Goal: Use online tool/utility: Utilize a website feature to perform a specific function

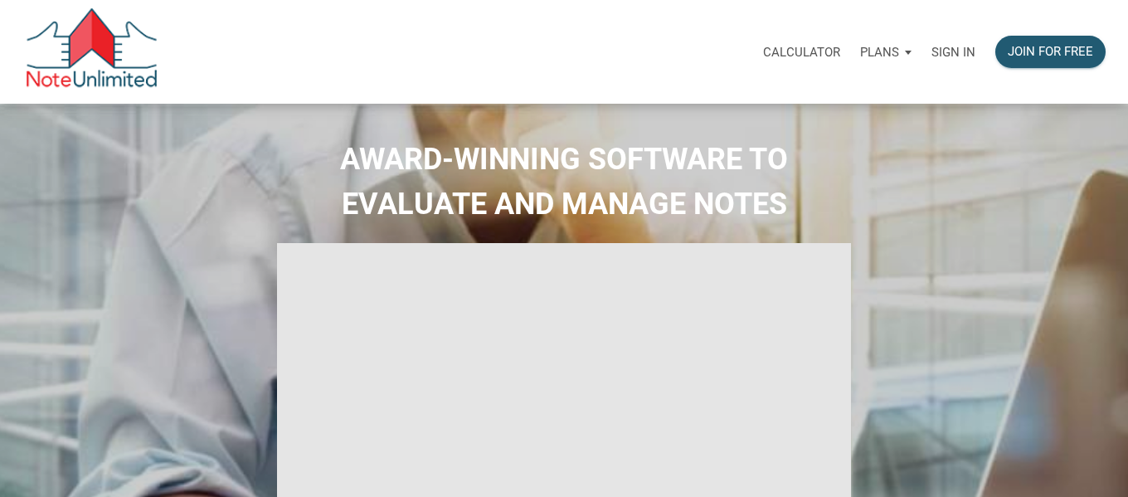
type input "Introduction to new features"
select select
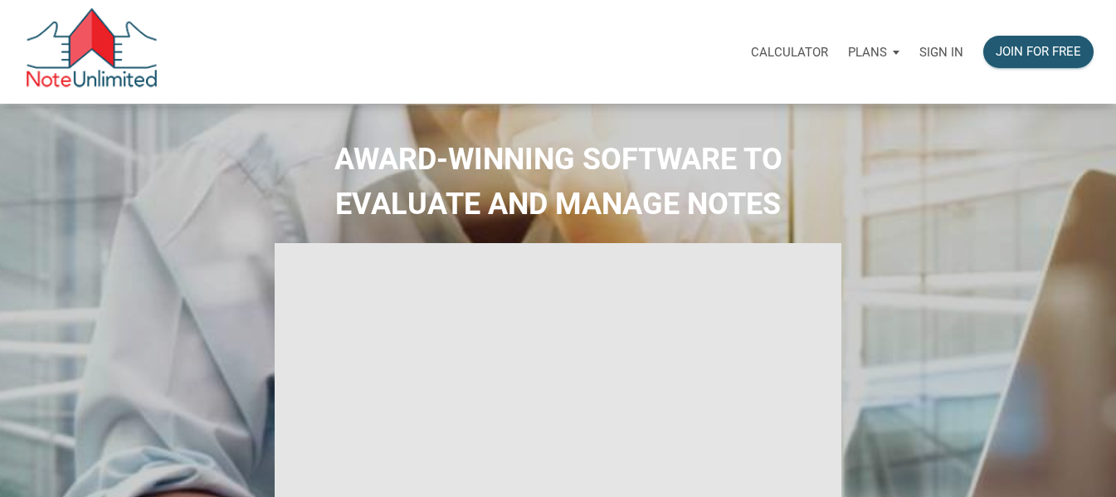
click at [797, 55] on p "Calculator" at bounding box center [789, 52] width 77 height 15
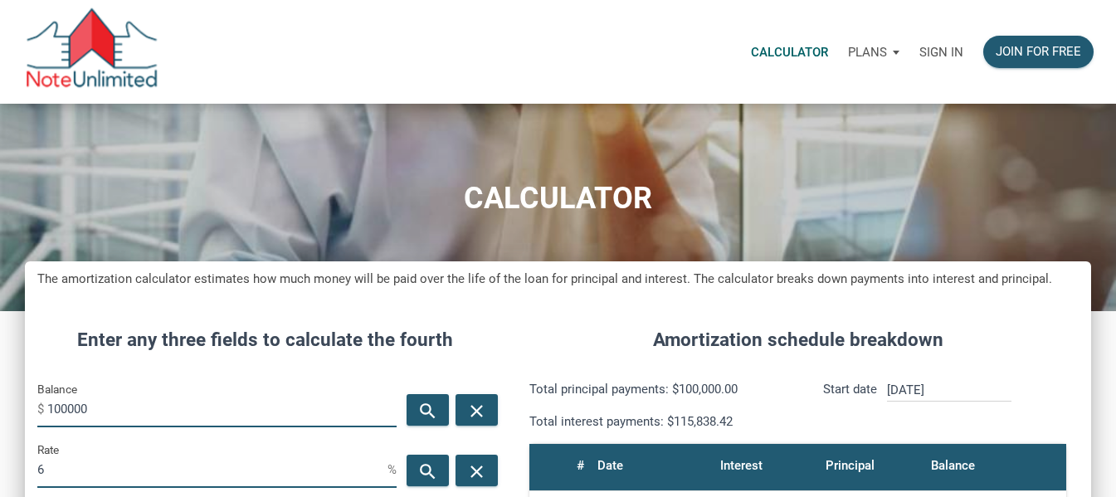
scroll to position [782, 1066]
click at [920, 52] on p "Sign in" at bounding box center [941, 52] width 44 height 15
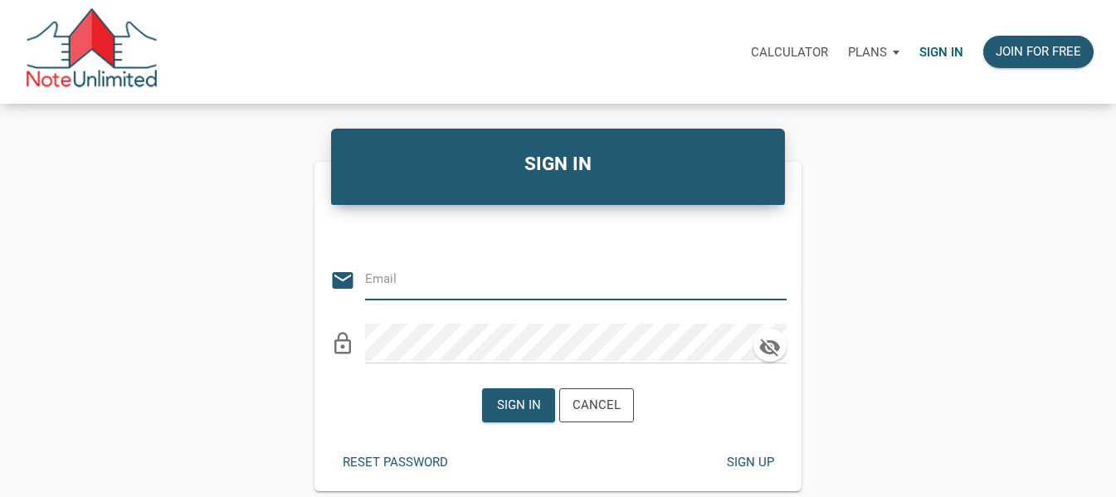
click at [513, 284] on input "email" at bounding box center [563, 279] width 397 height 37
type input "[EMAIL_ADDRESS][DOMAIN_NAME]"
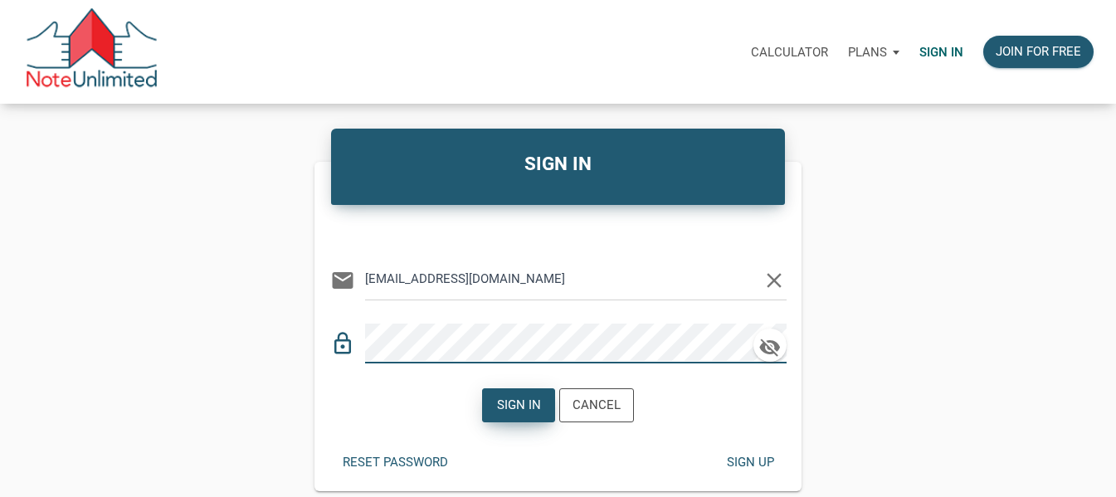
click at [514, 401] on div "Sign in" at bounding box center [519, 405] width 44 height 19
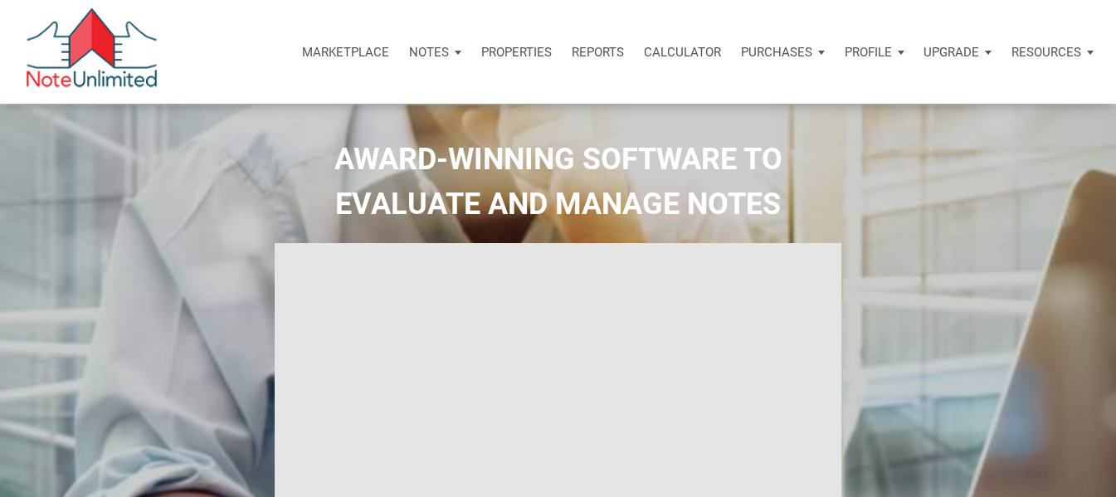
type input "Introduction to new features"
select select
click at [694, 46] on p "Calculator" at bounding box center [682, 52] width 77 height 15
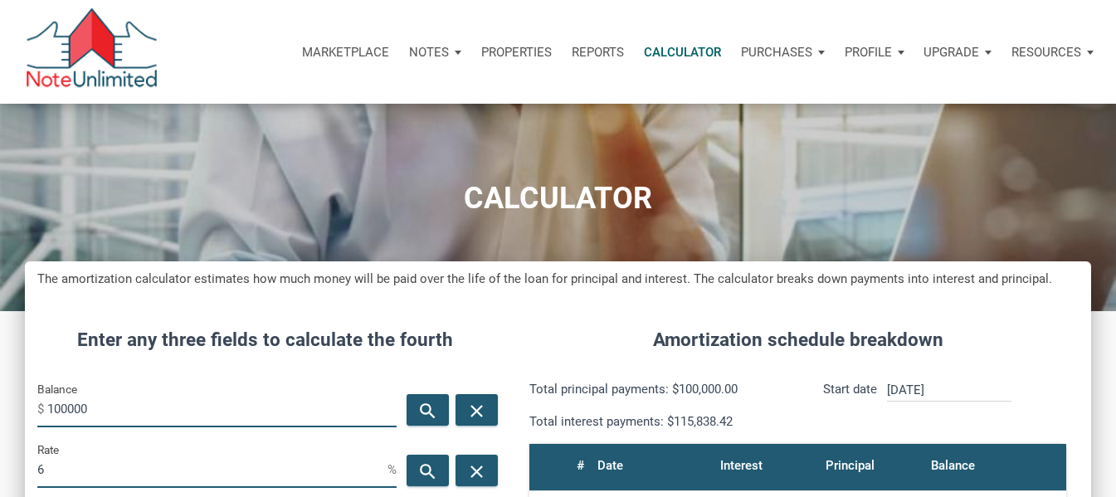
scroll to position [782, 1066]
type input "1"
type input "415000"
click at [103, 472] on input "6" at bounding box center [212, 469] width 350 height 37
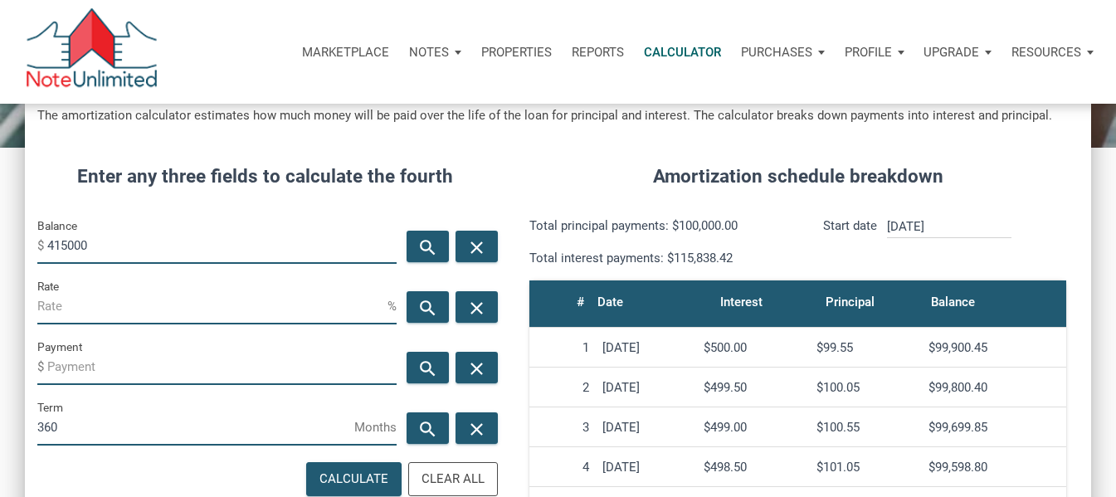
scroll to position [169, 0]
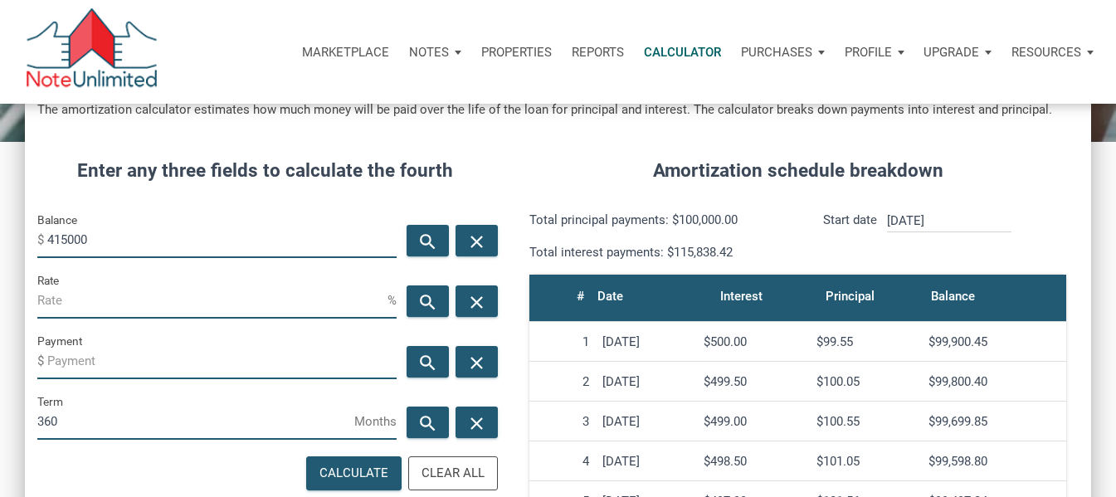
click at [105, 363] on input "Payment" at bounding box center [221, 360] width 349 height 37
click at [100, 427] on input "360" at bounding box center [195, 420] width 317 height 37
type input "-1500"
click at [349, 477] on div "Calculate" at bounding box center [353, 473] width 69 height 19
type input "1.84"
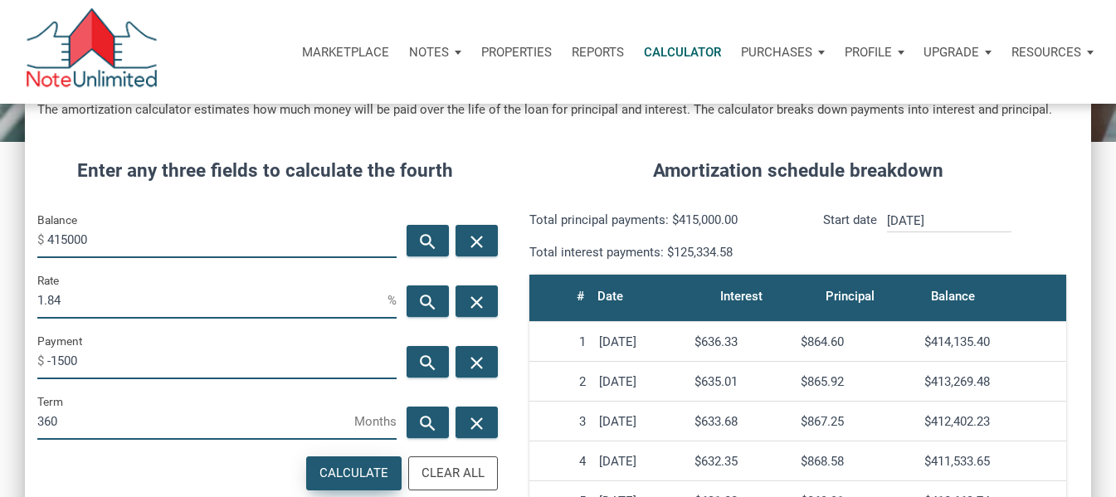
scroll to position [782, 1066]
click at [107, 426] on input "360" at bounding box center [195, 420] width 317 height 37
drag, startPoint x: 70, startPoint y: 295, endPoint x: 4, endPoint y: 288, distance: 66.0
click at [4, 288] on div "CALCULATOR The amortization calculator estimates how much money will be paid ov…" at bounding box center [558, 404] width 1116 height 940
click at [85, 417] on input "360" at bounding box center [195, 420] width 317 height 37
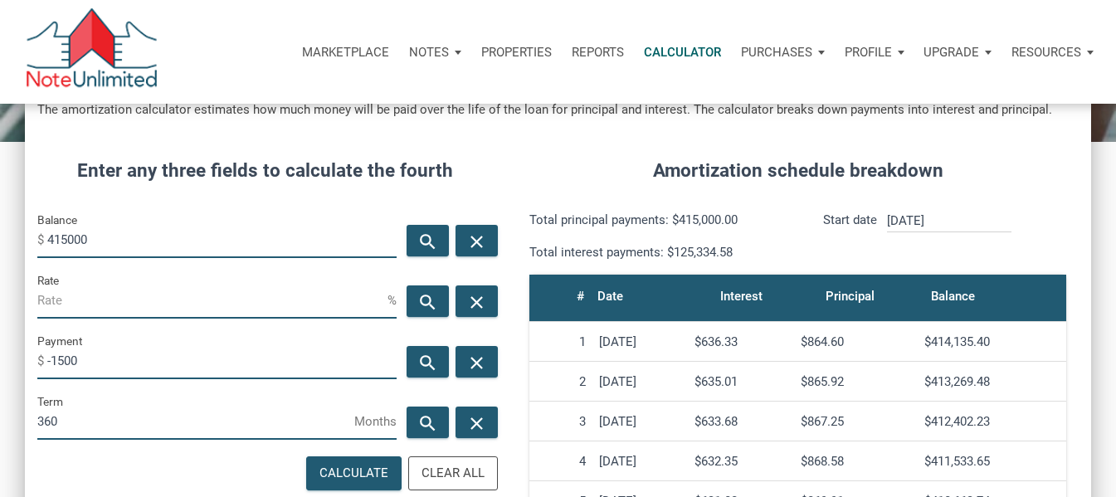
click at [86, 421] on input "360" at bounding box center [195, 420] width 317 height 37
type input "3"
type input "240"
click at [343, 474] on div "Calculate" at bounding box center [353, 473] width 69 height 19
type input "-159.04"
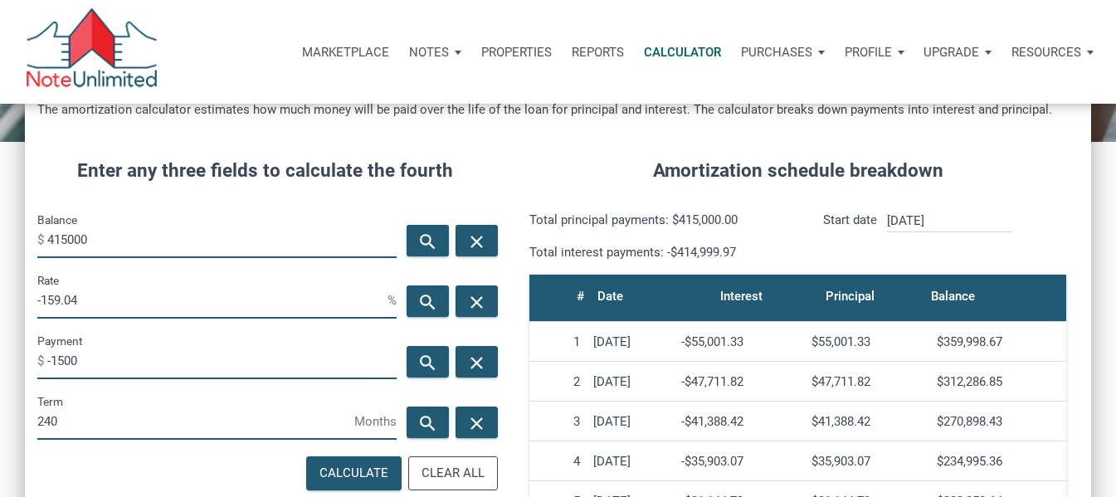
drag, startPoint x: 107, startPoint y: 310, endPoint x: 16, endPoint y: 304, distance: 91.5
click at [16, 304] on div "CALCULATOR The amortization calculator estimates how much money will be paid ov…" at bounding box center [558, 404] width 1116 height 940
drag, startPoint x: 73, startPoint y: 417, endPoint x: 8, endPoint y: 417, distance: 64.7
click at [8, 417] on div "CALCULATOR The amortization calculator estimates how much money will be paid ov…" at bounding box center [558, 404] width 1116 height 940
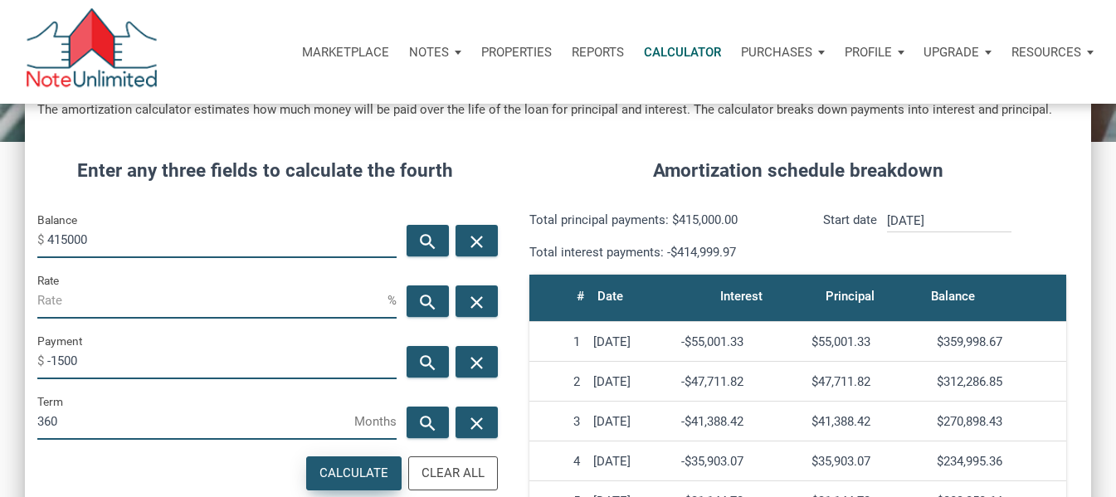
type input "360"
click at [346, 462] on div "Calculate" at bounding box center [354, 473] width 94 height 32
type input "1.84"
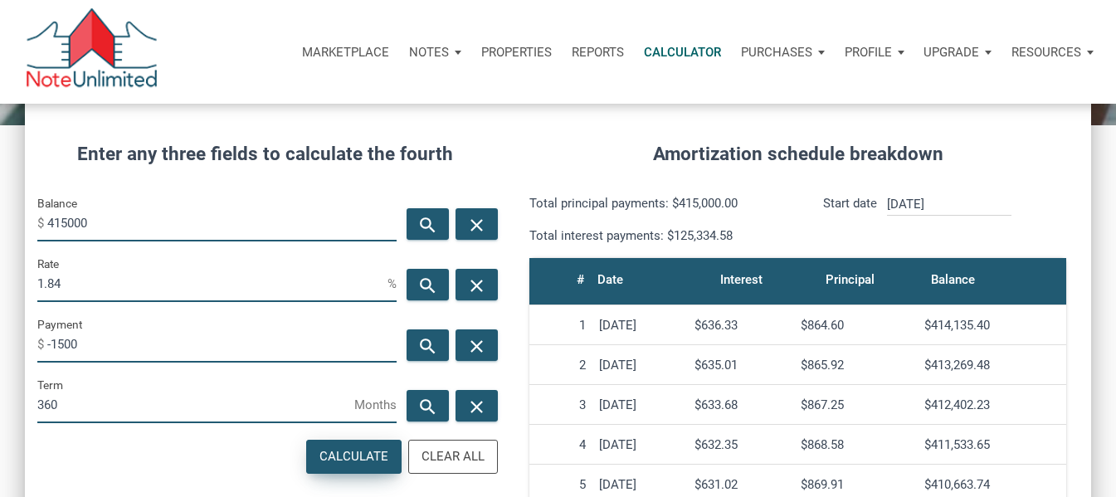
scroll to position [187, 0]
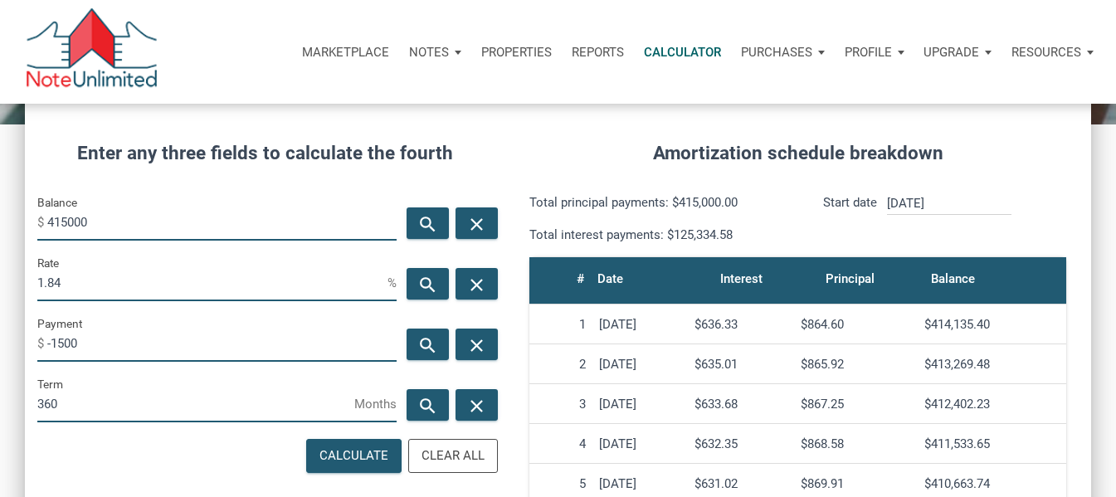
drag, startPoint x: 125, startPoint y: 281, endPoint x: 14, endPoint y: 266, distance: 112.2
click at [14, 266] on div "CALCULATOR The amortization calculator estimates how much money will be paid ov…" at bounding box center [558, 387] width 1116 height 940
drag, startPoint x: 85, startPoint y: 348, endPoint x: 38, endPoint y: 342, distance: 46.8
click at [38, 342] on div "Payment $ -1500" at bounding box center [216, 338] width 359 height 48
drag, startPoint x: 80, startPoint y: 283, endPoint x: 20, endPoint y: 280, distance: 60.7
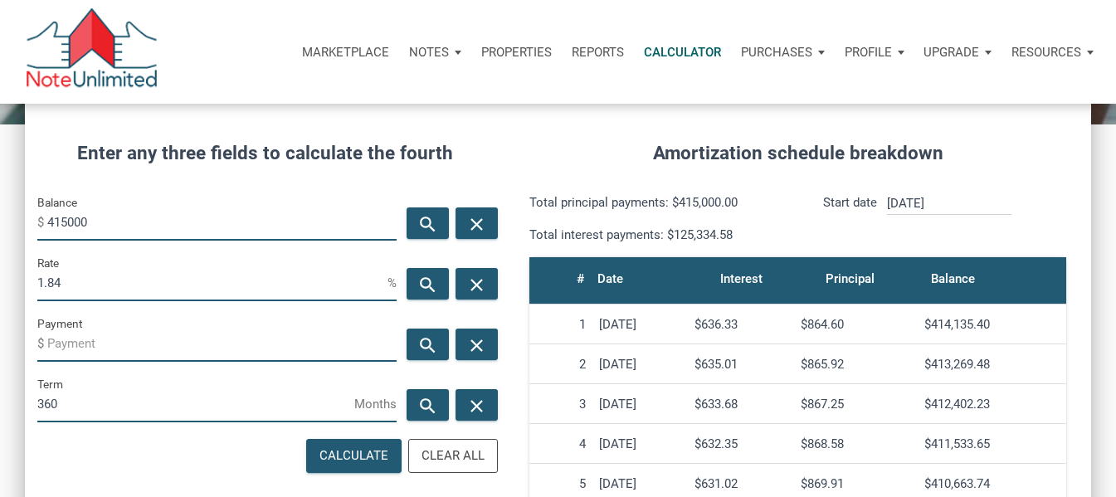
click at [20, 280] on div "CALCULATOR The amortization calculator estimates how much money will be paid ov…" at bounding box center [558, 387] width 1116 height 940
type input "4"
click at [343, 451] on div "Calculate" at bounding box center [353, 455] width 69 height 19
type input "-1981.27"
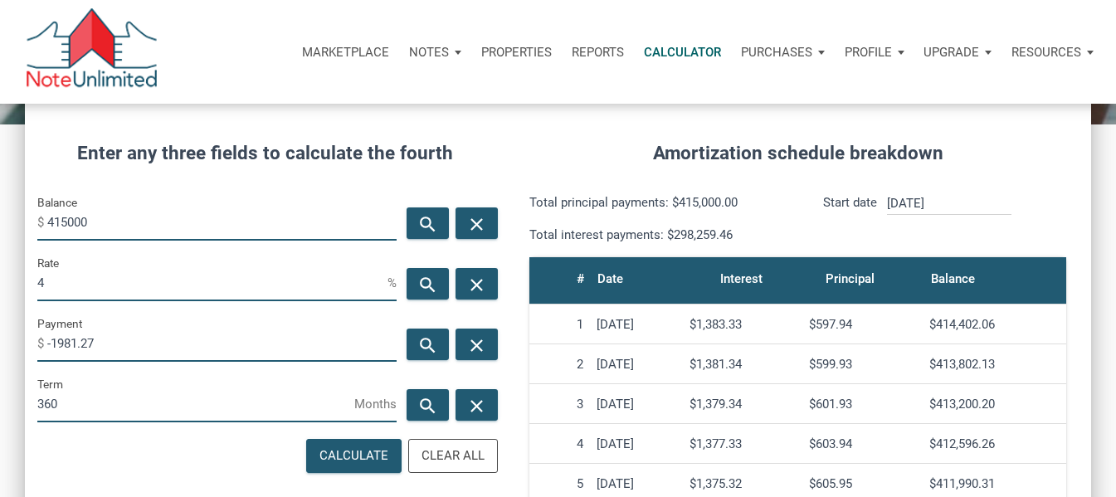
click at [110, 286] on input "4" at bounding box center [212, 282] width 350 height 37
type input "3"
drag, startPoint x: 108, startPoint y: 347, endPoint x: 14, endPoint y: 332, distance: 94.9
click at [14, 332] on div "CALCULATOR The amortization calculator estimates how much money will be paid ov…" at bounding box center [558, 387] width 1116 height 940
click at [341, 459] on div "Calculate" at bounding box center [353, 455] width 69 height 19
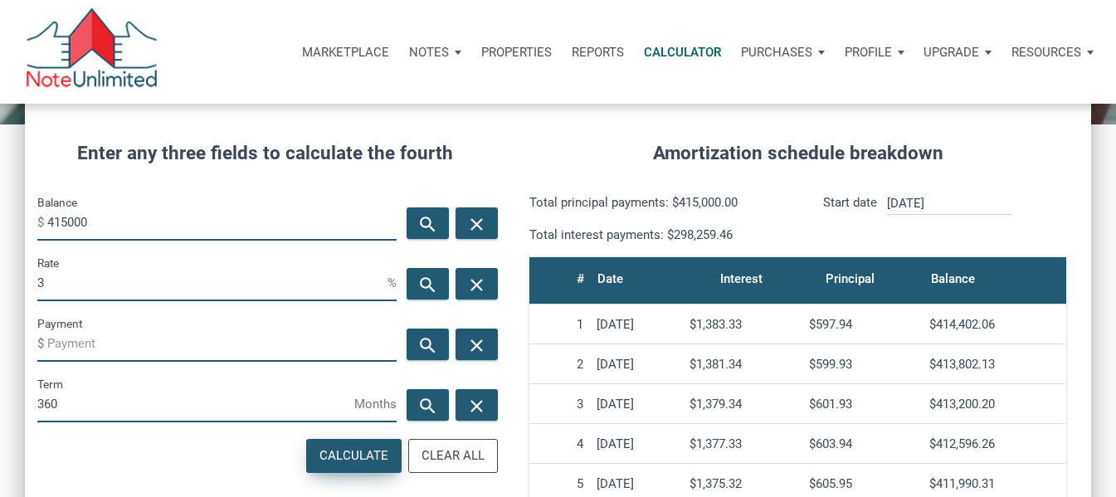
type input "-1749.66"
click at [84, 285] on input "3" at bounding box center [212, 282] width 350 height 37
type input "2"
drag, startPoint x: 94, startPoint y: 338, endPoint x: 0, endPoint y: 302, distance: 100.3
click at [0, 302] on div "CALCULATOR The amortization calculator estimates how much money will be paid ov…" at bounding box center [558, 387] width 1116 height 940
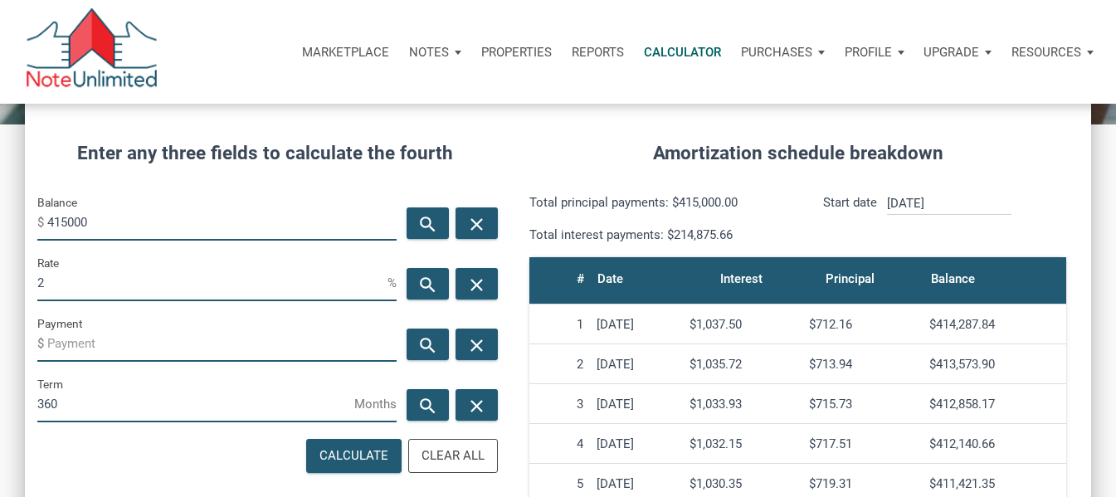
click at [82, 295] on input "2" at bounding box center [212, 282] width 350 height 37
type input "3"
click at [331, 442] on div "Calculate" at bounding box center [354, 456] width 94 height 32
type input "-1749.66"
click at [105, 290] on input "3" at bounding box center [212, 282] width 350 height 37
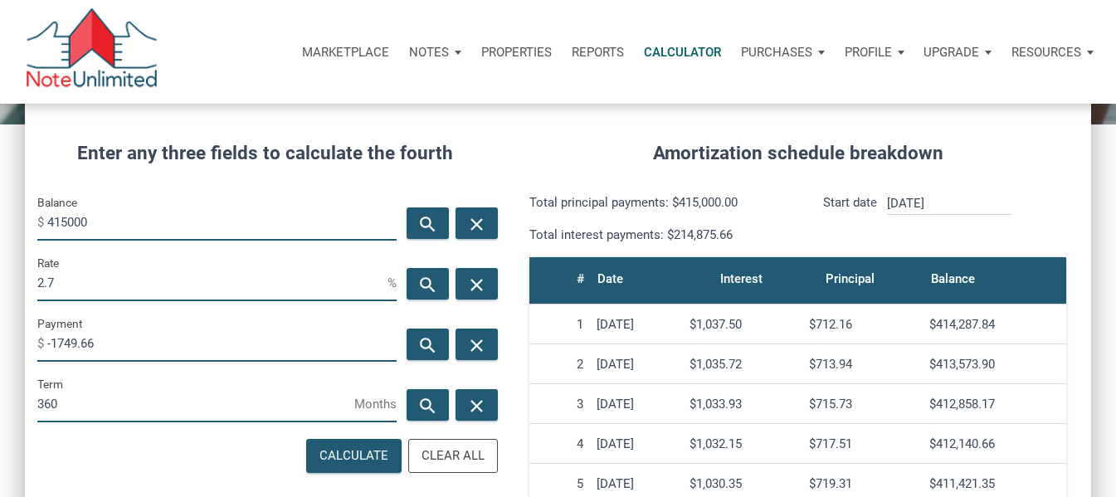
scroll to position [828885, 828601]
type input "2.75"
drag, startPoint x: 121, startPoint y: 353, endPoint x: 37, endPoint y: 343, distance: 84.4
click at [37, 343] on div "Payment $ -1749.66" at bounding box center [216, 338] width 359 height 48
click at [350, 444] on div "Calculate" at bounding box center [354, 456] width 94 height 32
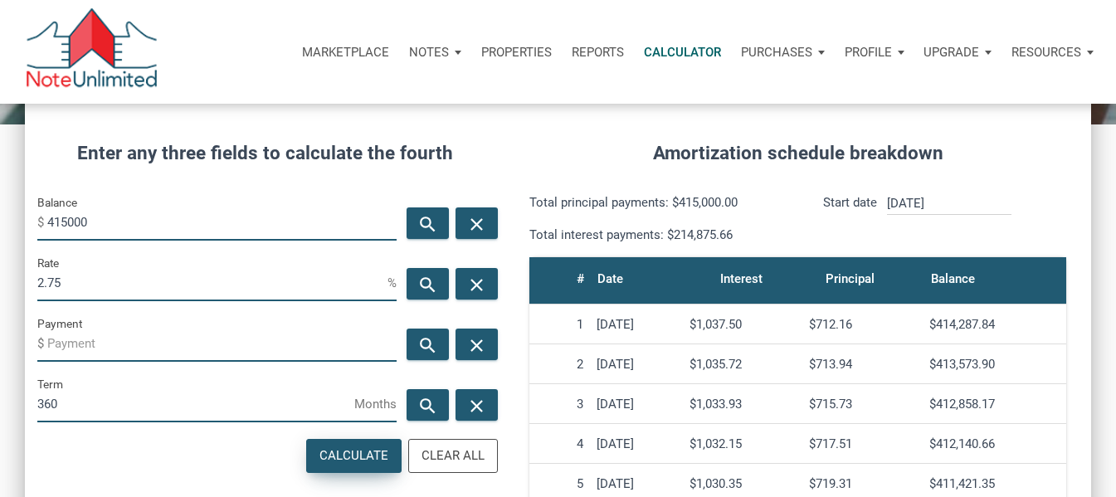
type input "-1694.2"
click at [153, 326] on input "-1694.2" at bounding box center [221, 342] width 349 height 37
drag, startPoint x: 94, startPoint y: 285, endPoint x: 0, endPoint y: 289, distance: 93.8
click at [0, 289] on div "CALCULATOR The amortization calculator estimates how much money will be paid ov…" at bounding box center [558, 387] width 1116 height 940
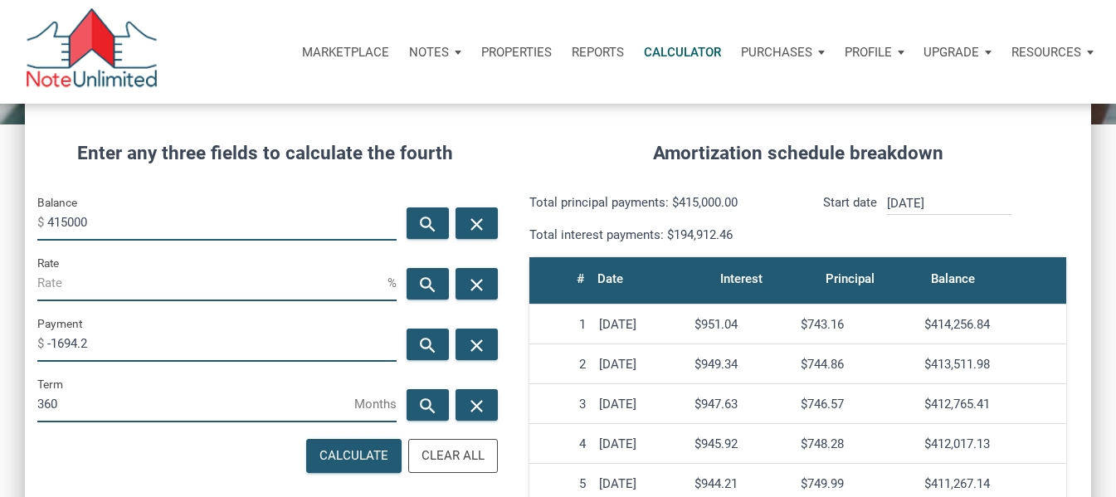
drag, startPoint x: 133, startPoint y: 344, endPoint x: 28, endPoint y: 346, distance: 104.6
click at [28, 346] on div "Payment $ -1694.2" at bounding box center [217, 344] width 384 height 61
type input "1500"
click at [362, 447] on div "Calculate" at bounding box center [353, 455] width 69 height 19
type input "1.84"
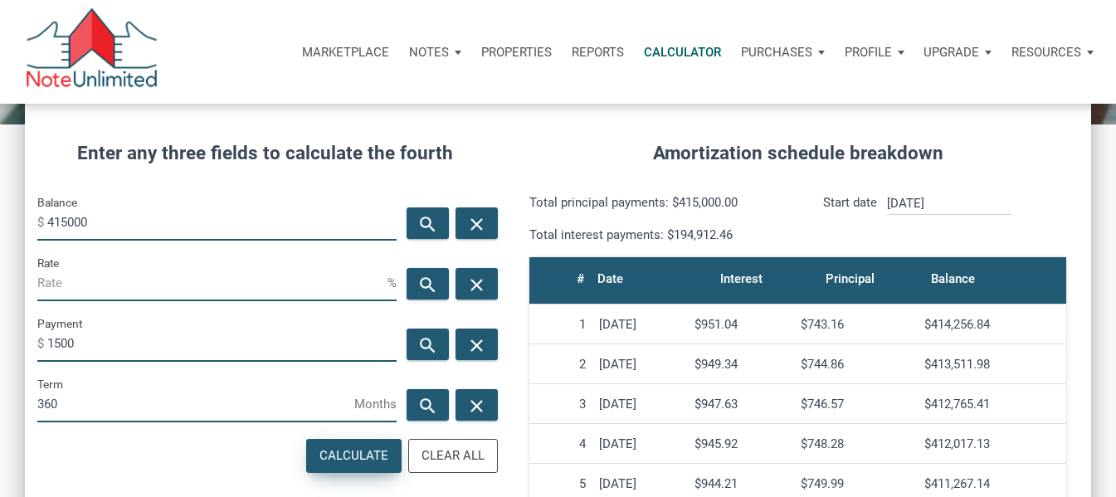
type input "-1500"
click at [63, 342] on input "-1500" at bounding box center [221, 342] width 349 height 37
drag, startPoint x: 69, startPoint y: 286, endPoint x: 22, endPoint y: 288, distance: 46.5
click at [22, 288] on div "CALCULATOR The amortization calculator estimates how much money will be paid ov…" at bounding box center [558, 387] width 1116 height 940
click at [63, 343] on input "-1500" at bounding box center [221, 342] width 349 height 37
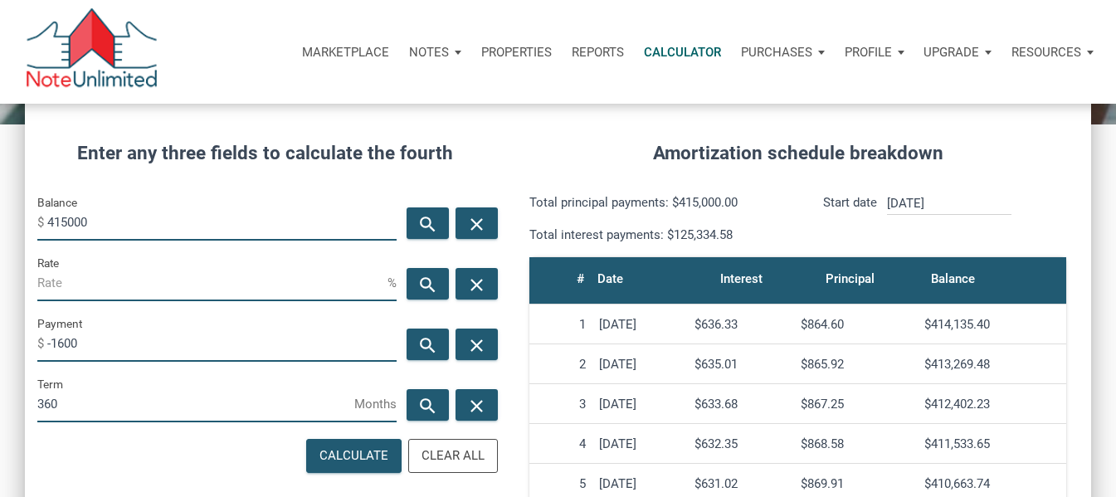
type input "-1600"
click at [353, 444] on div "Calculate" at bounding box center [354, 456] width 94 height 32
type input "2.32"
click at [557, 163] on h4 "Amortization schedule breakdown" at bounding box center [798, 153] width 562 height 28
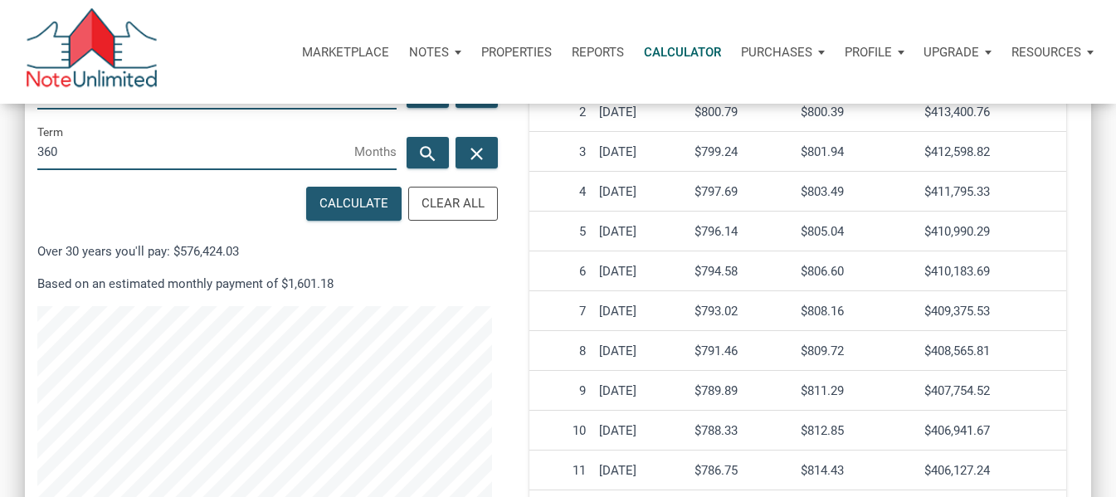
scroll to position [443, 0]
